Goal: Entertainment & Leisure: Consume media (video, audio)

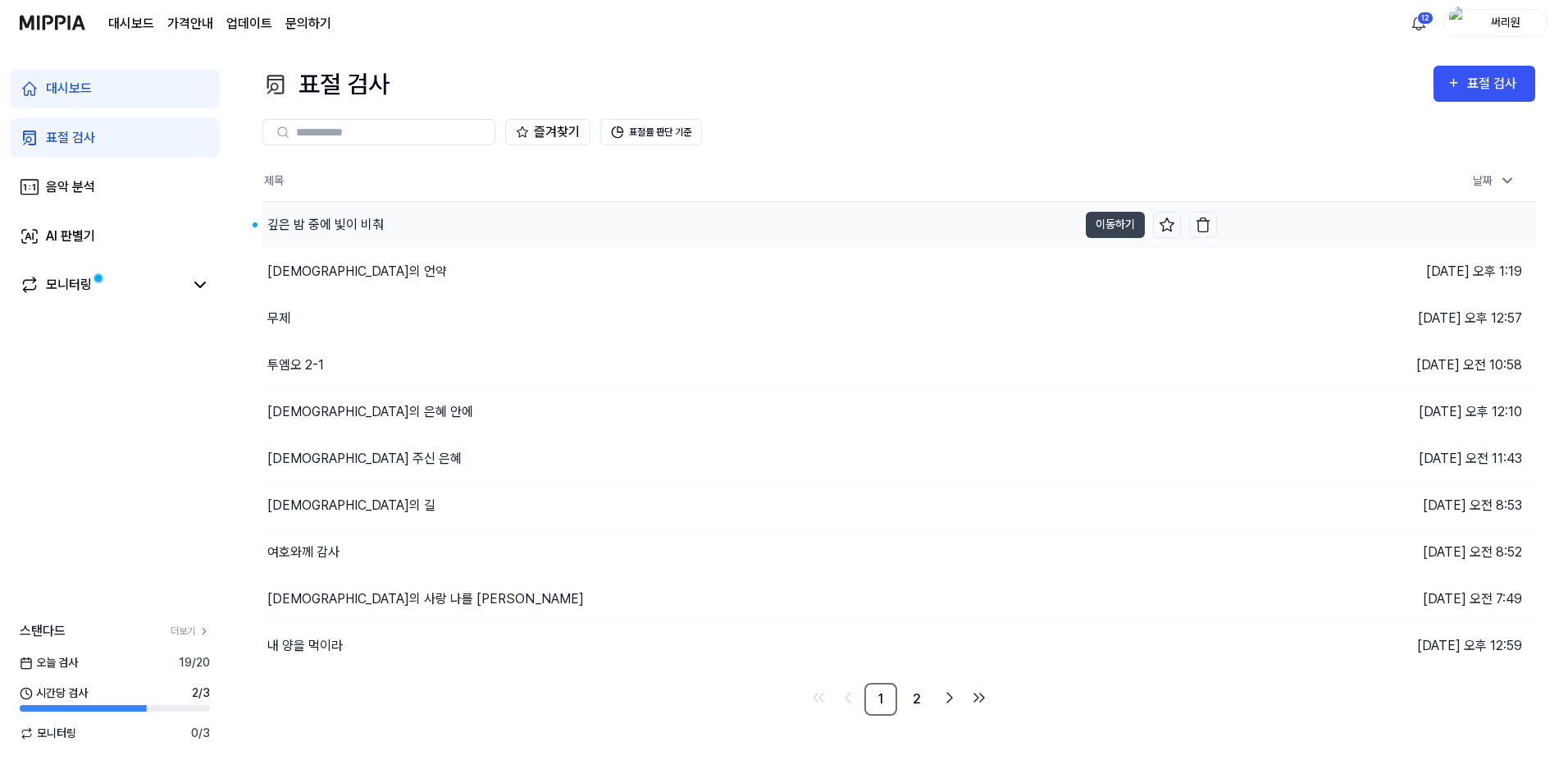
click at [368, 229] on div "깊은 밤 중에 빛이 비춰" at bounding box center [325, 225] width 117 height 19
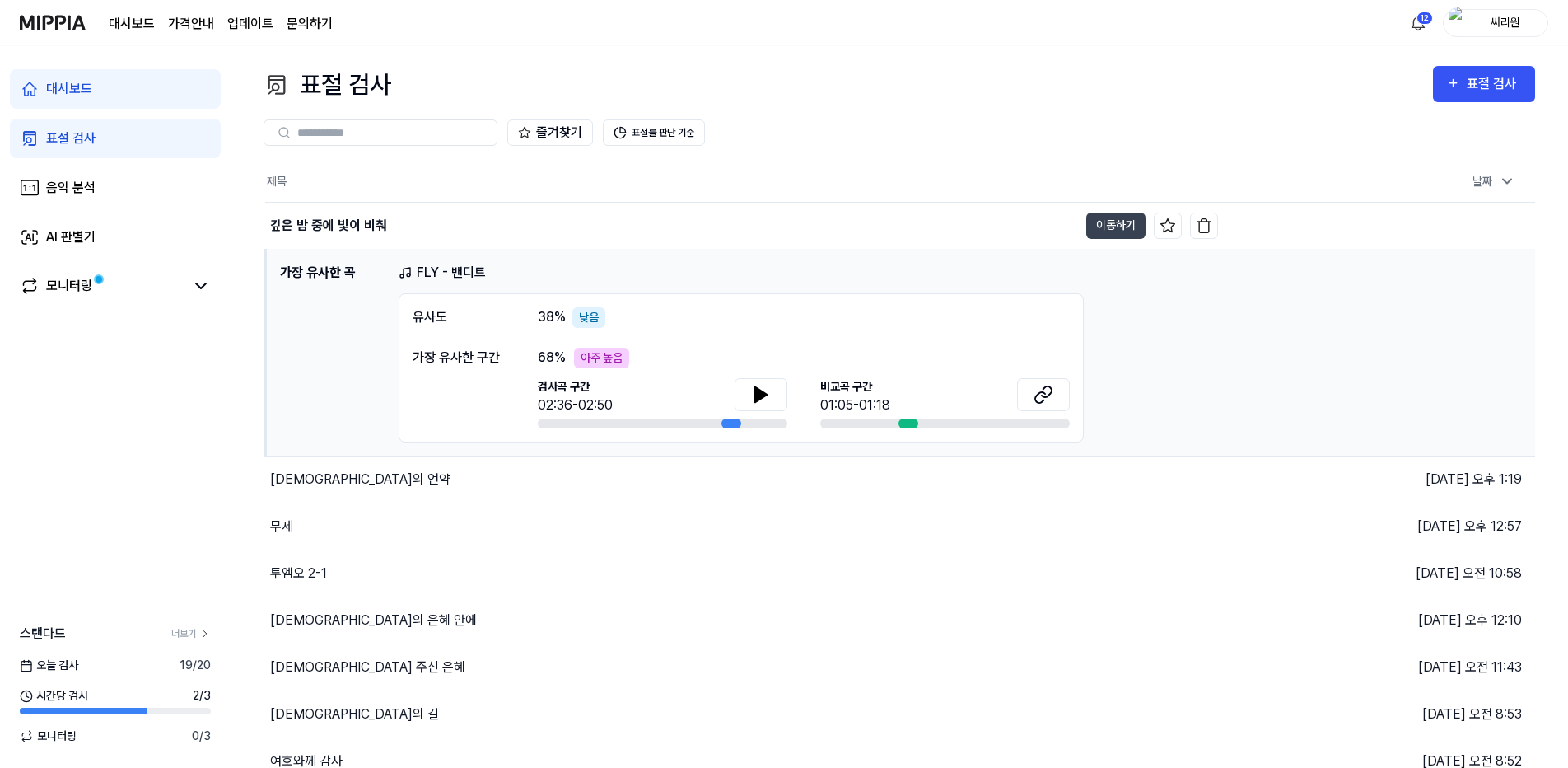
click at [428, 269] on link "FLY - 밴디트" at bounding box center [443, 272] width 89 height 20
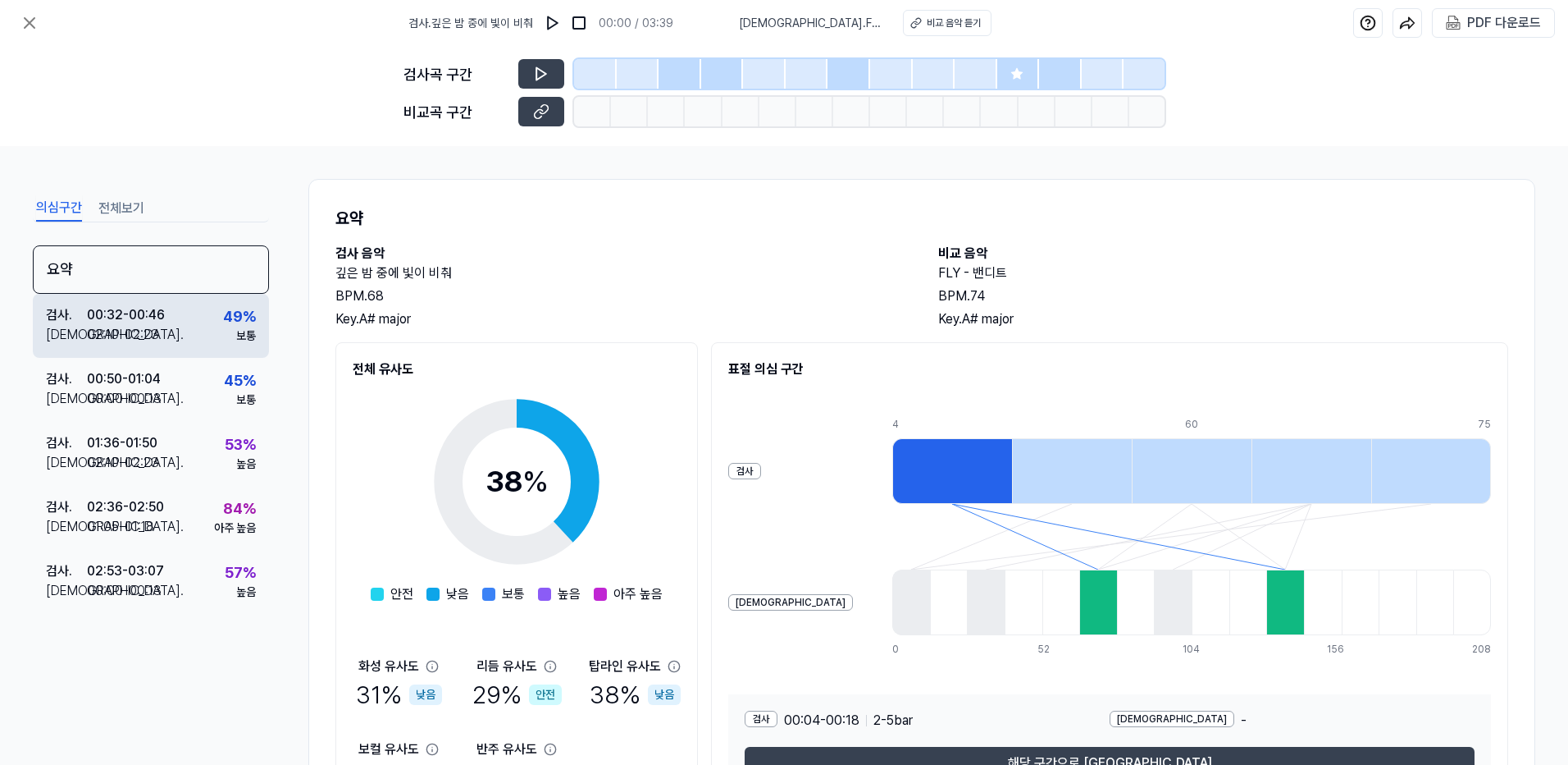
click at [154, 314] on div "00:32 - 00:46" at bounding box center [126, 315] width 78 height 19
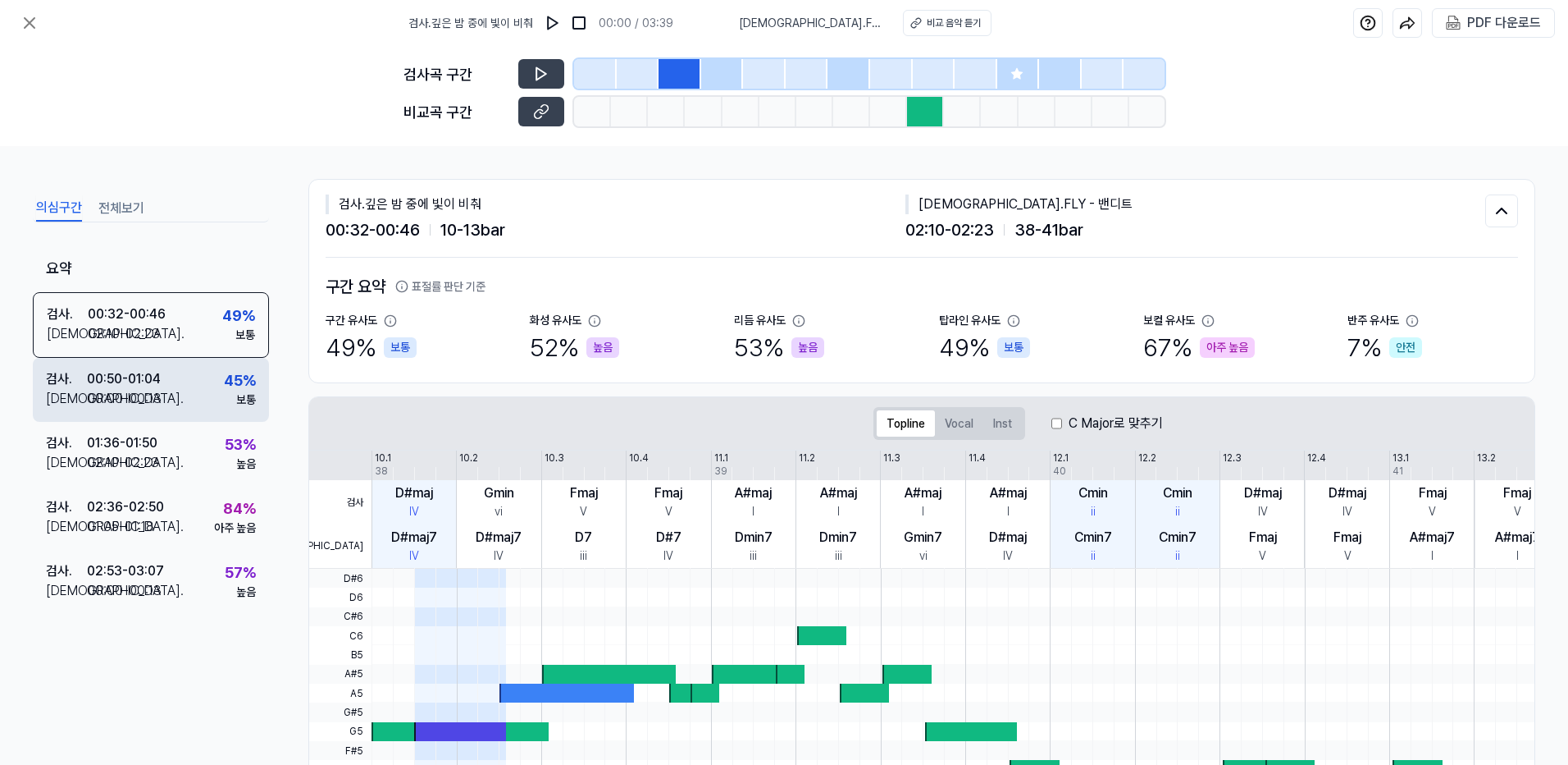
click at [142, 390] on div "00:00 - 00:13" at bounding box center [124, 399] width 74 height 19
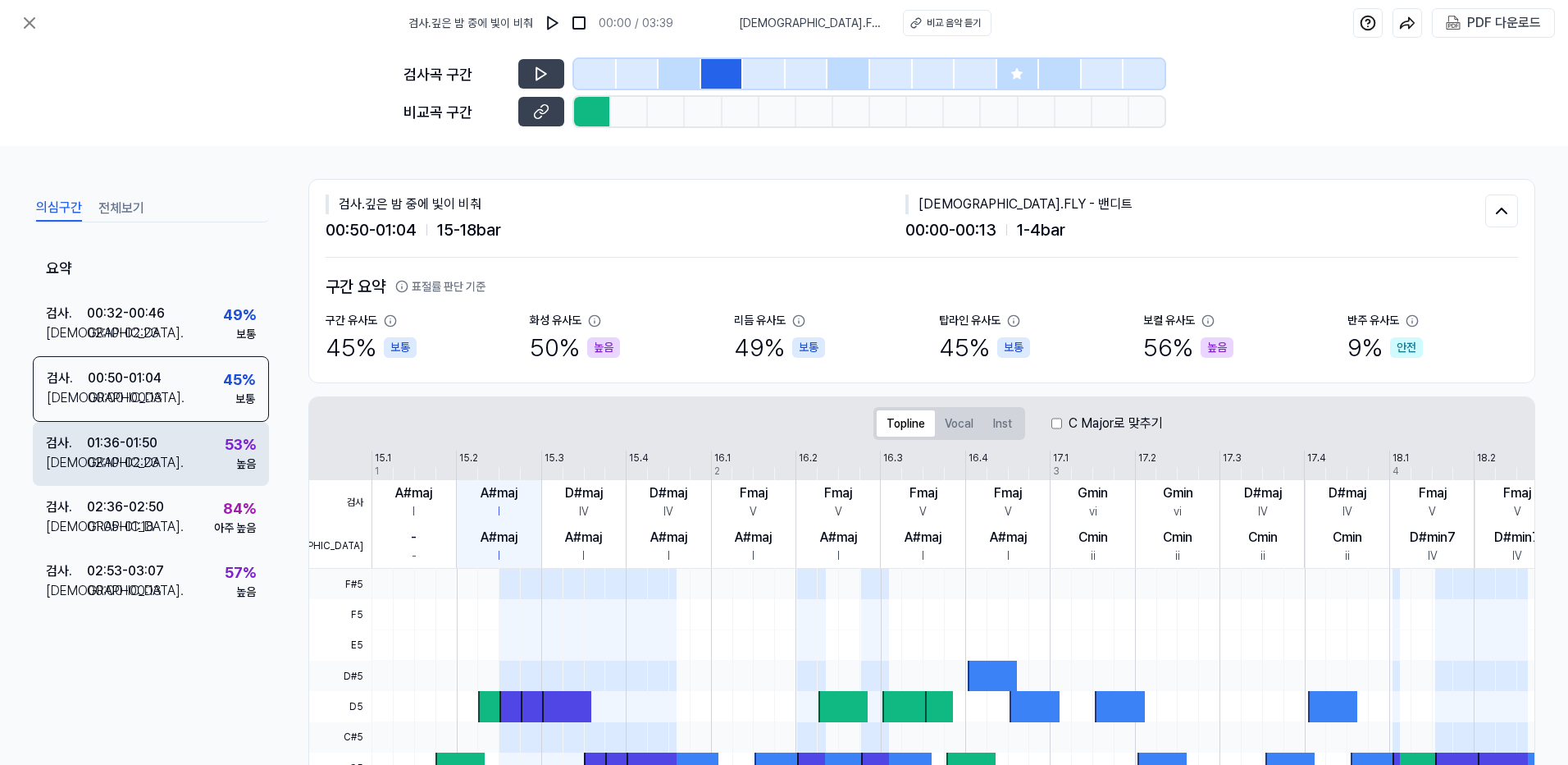
click at [117, 463] on div "02:10 - 02:23" at bounding box center [123, 463] width 72 height 19
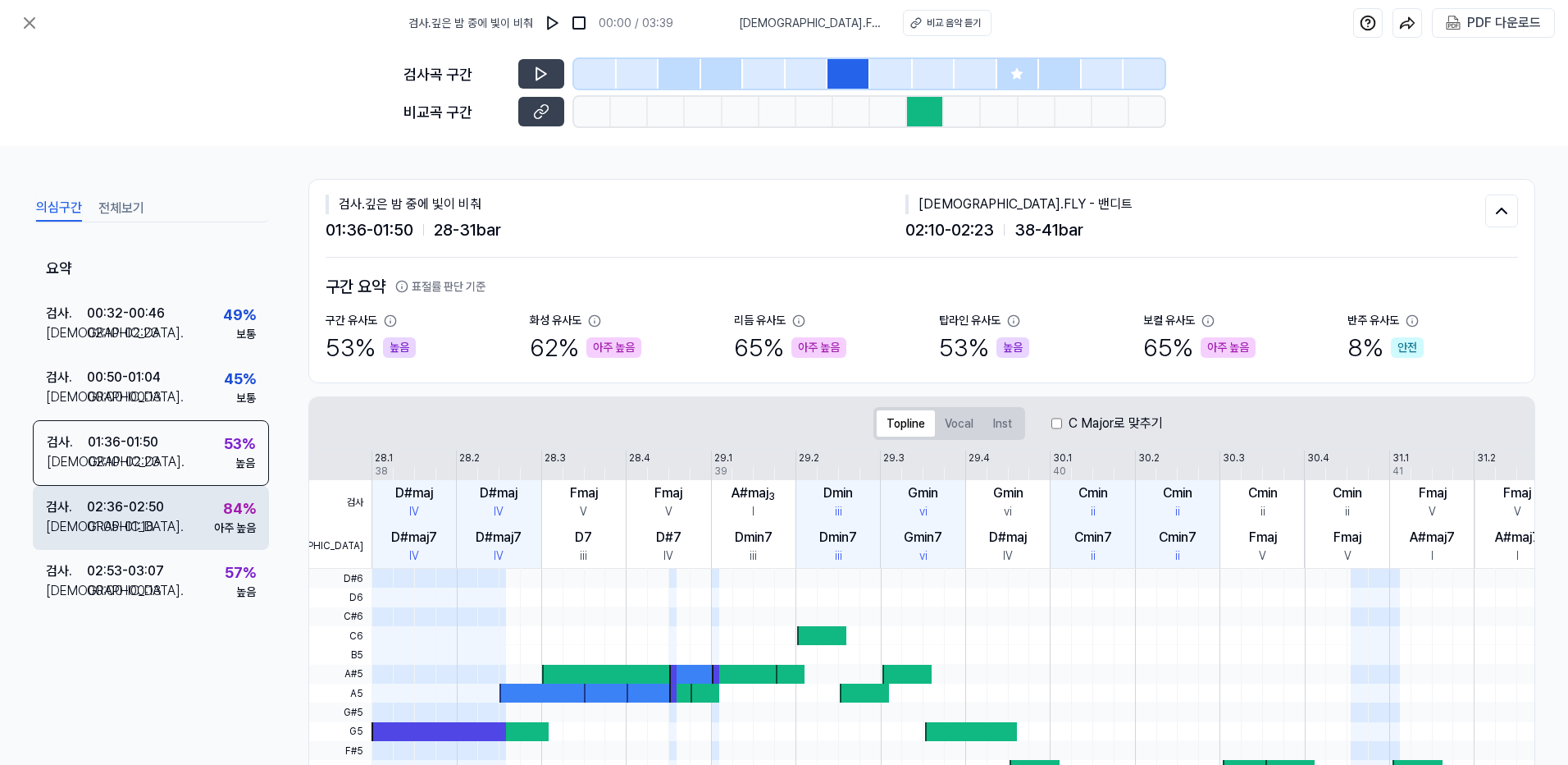
click at [146, 529] on div "01:05 - 01:18" at bounding box center [121, 526] width 68 height 19
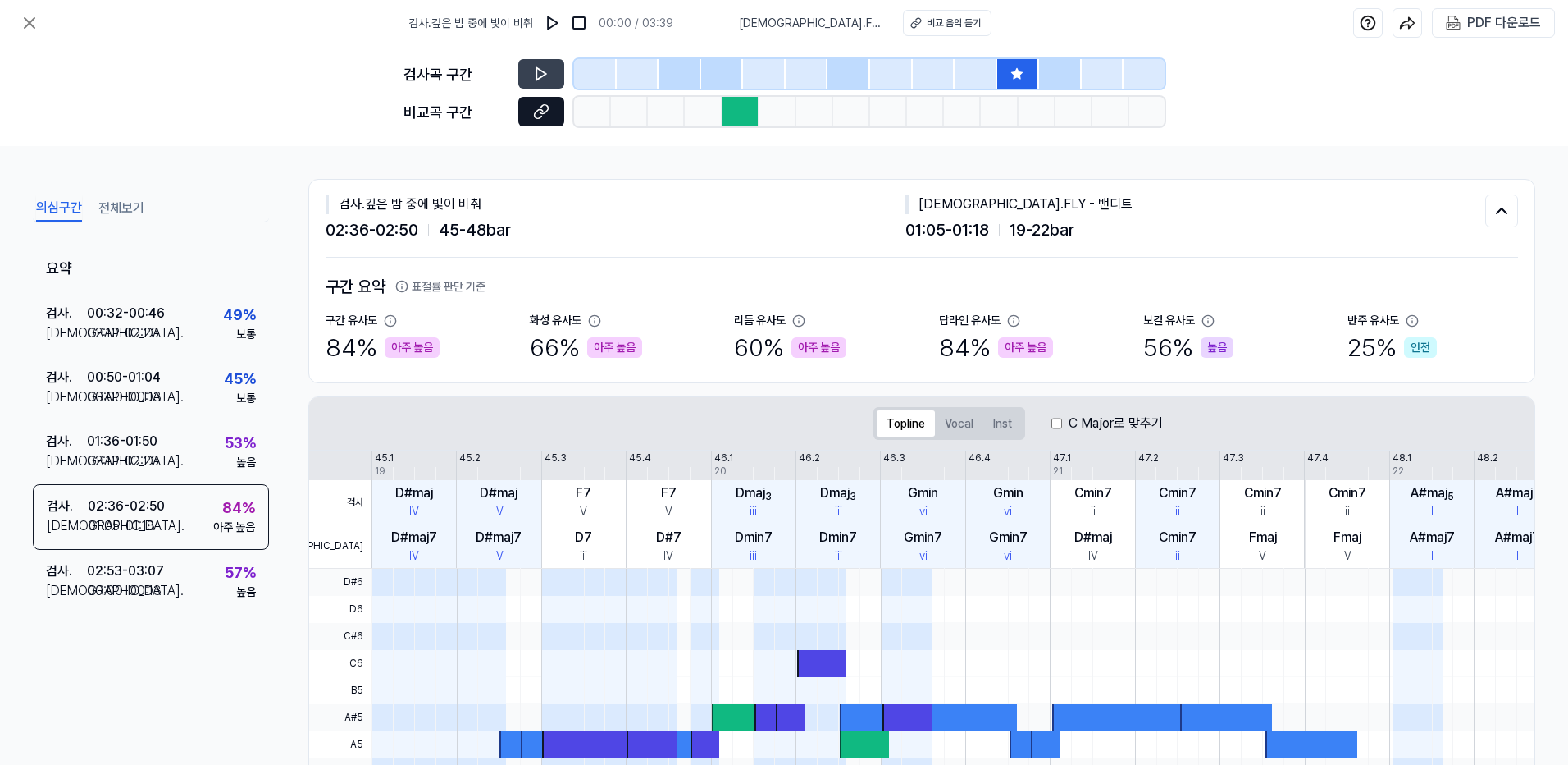
click at [541, 116] on icon at bounding box center [541, 111] width 16 height 16
click at [176, 572] on div "검사 . 02:53 - 03:07 비교 . 00:00 - 00:13 57 % 높음" at bounding box center [151, 581] width 237 height 64
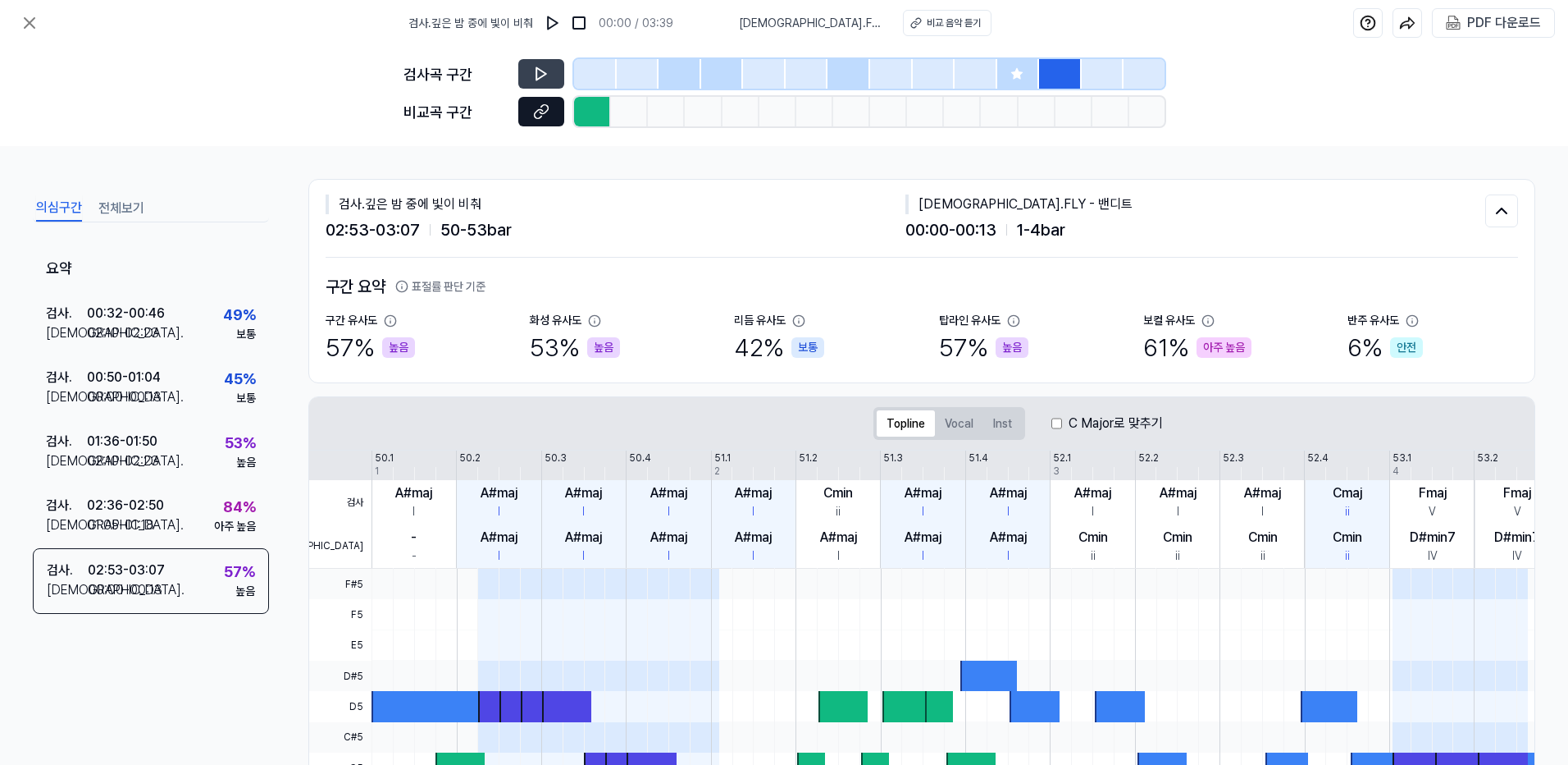
click at [543, 112] on icon at bounding box center [541, 111] width 16 height 16
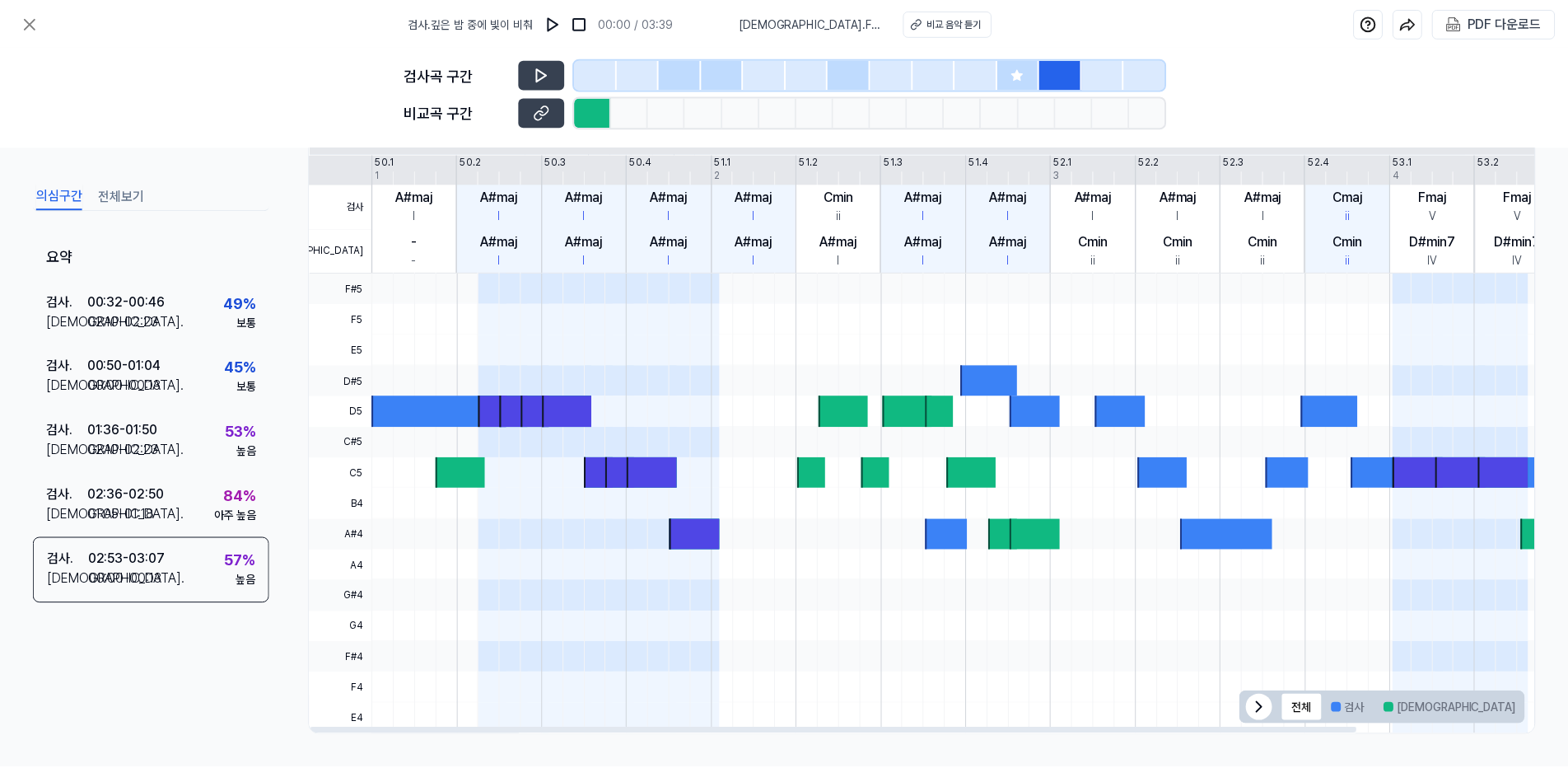
scroll to position [134, 0]
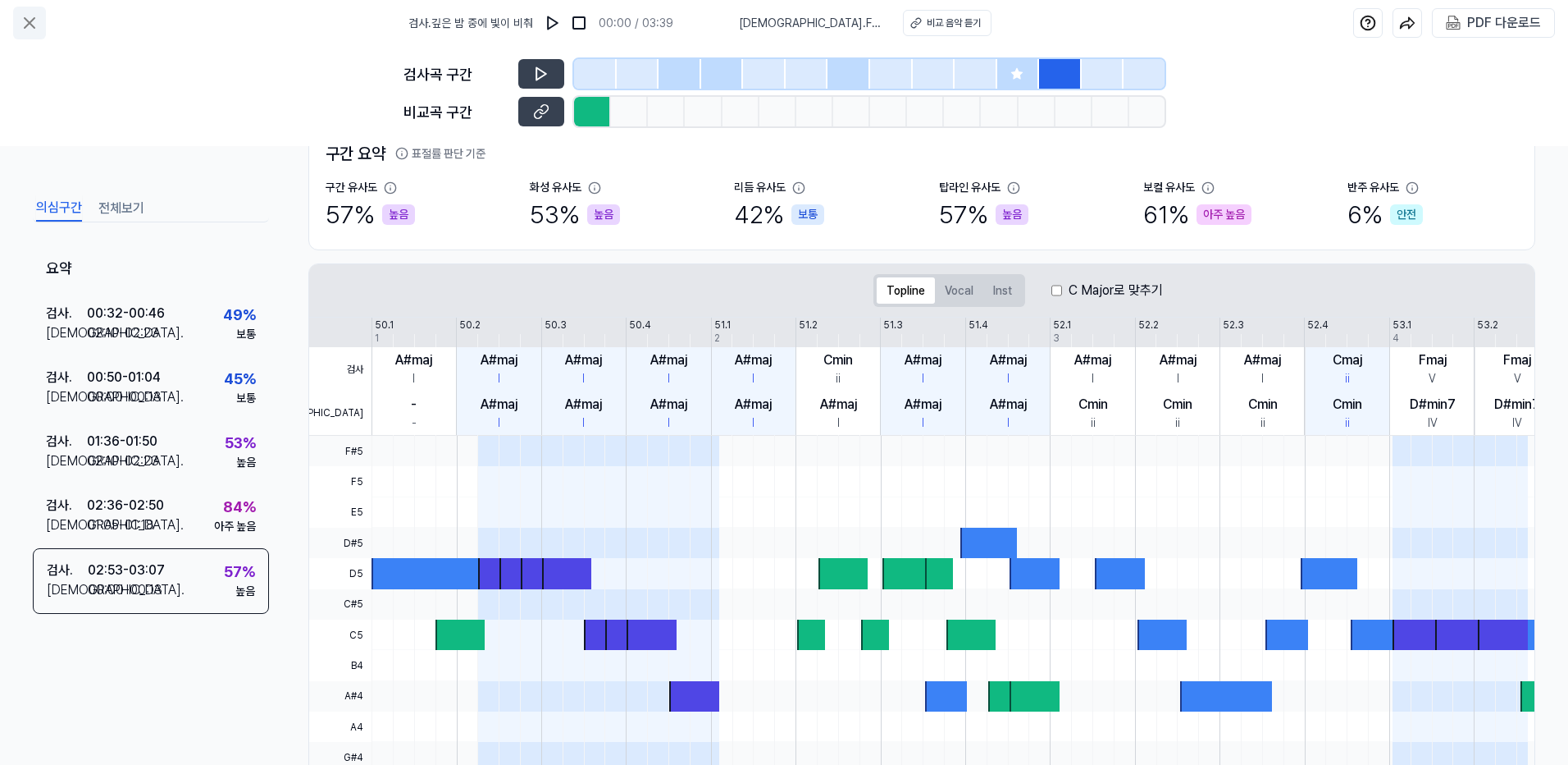
click at [27, 19] on icon at bounding box center [29, 23] width 19 height 19
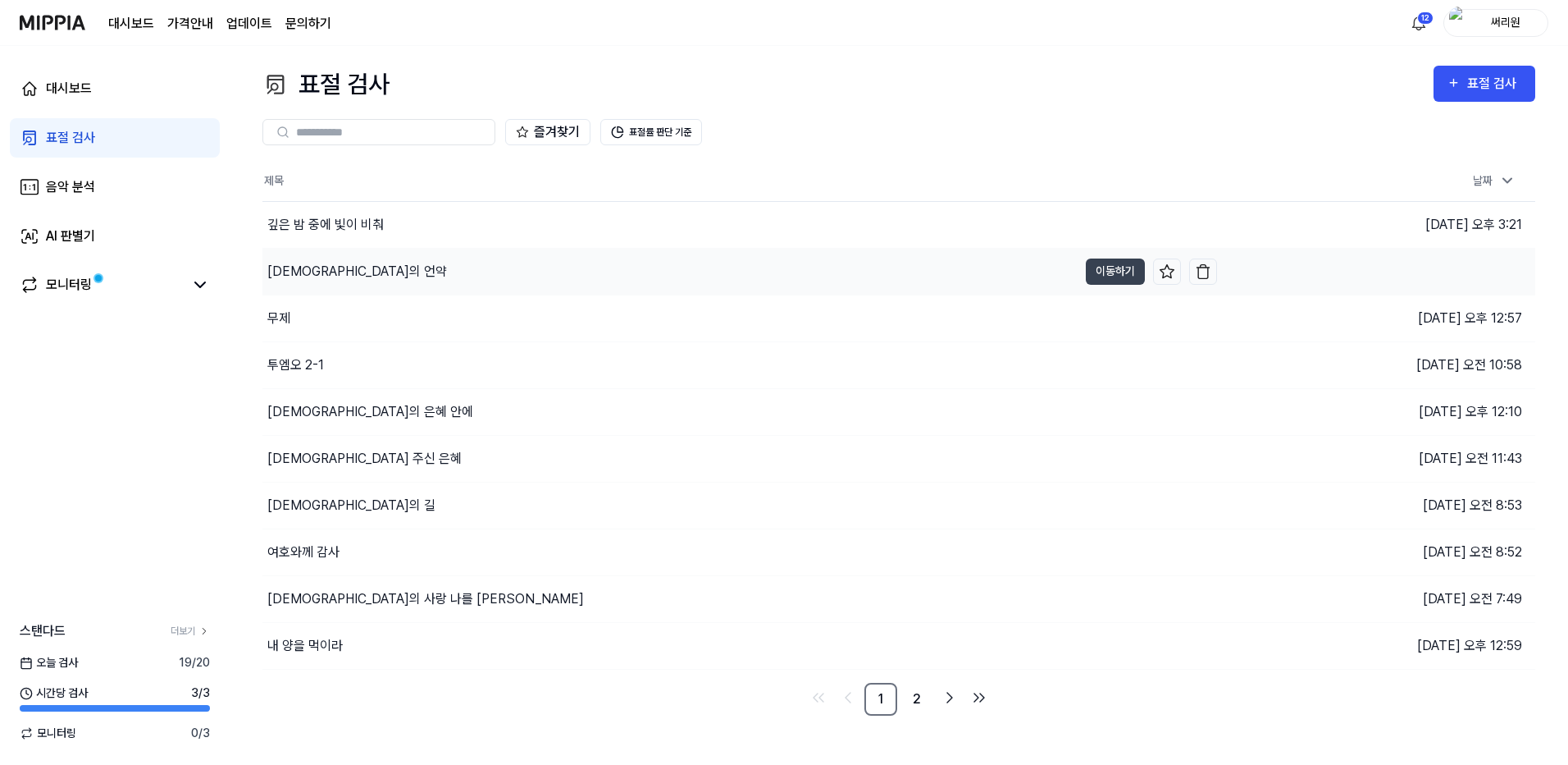
click at [301, 268] on div "[DEMOGRAPHIC_DATA]의 언약" at bounding box center [357, 271] width 180 height 19
